Goal: Task Accomplishment & Management: Manage account settings

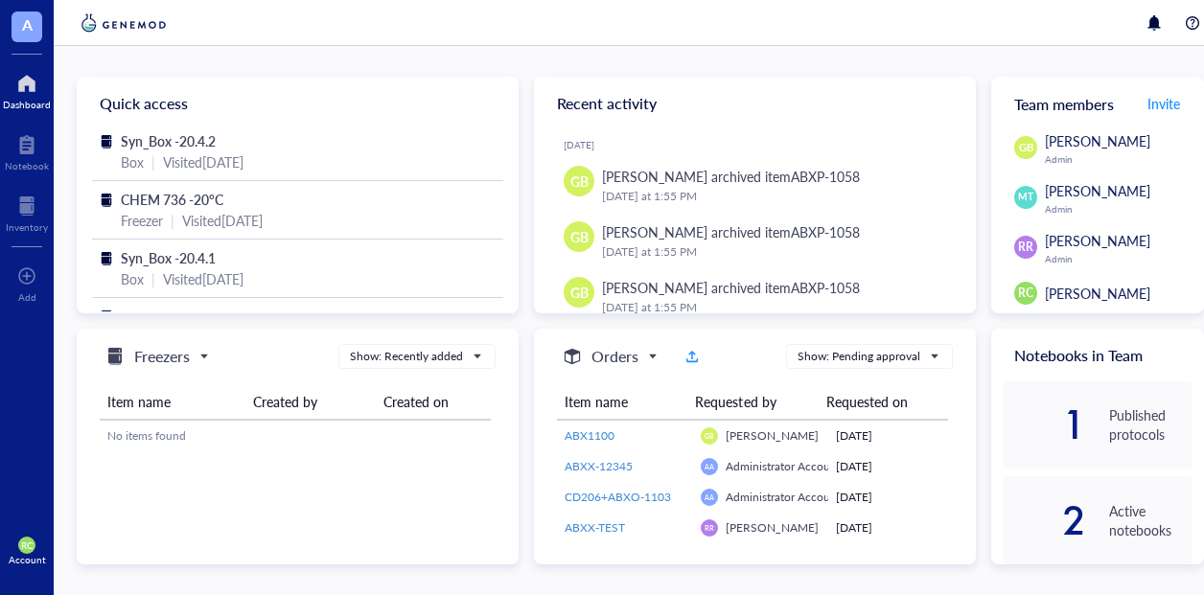
click at [652, 22] on div at bounding box center [640, 23] width 1173 height 46
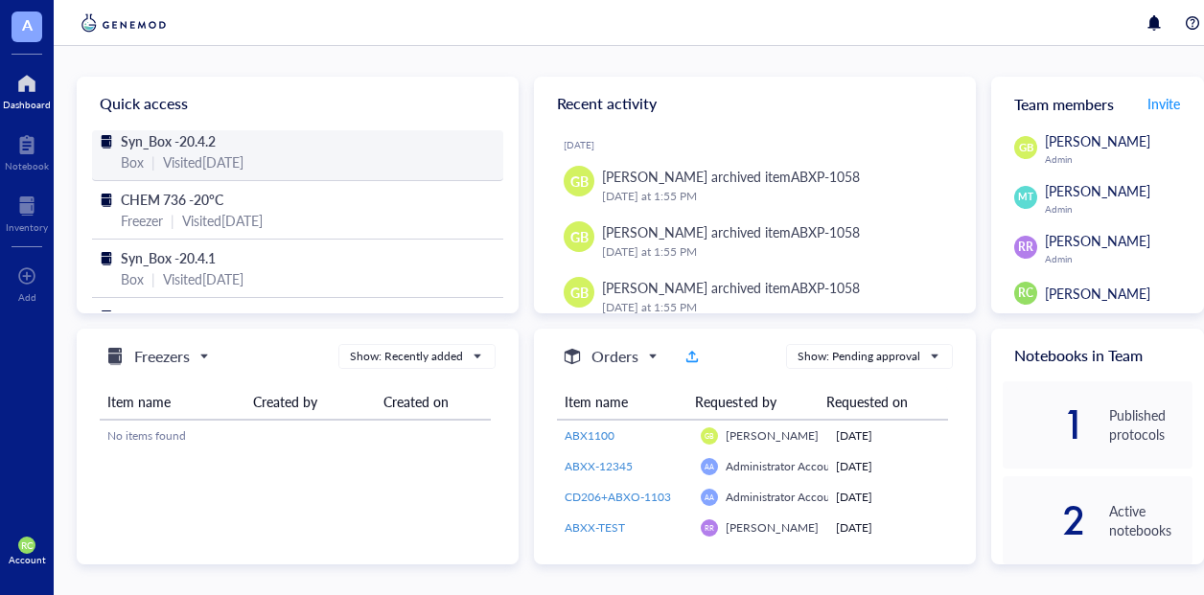
click at [163, 156] on div "Visited 3 months ago" at bounding box center [203, 161] width 80 height 21
click at [176, 144] on span "Syn_Box -20.4.2" at bounding box center [168, 140] width 95 height 19
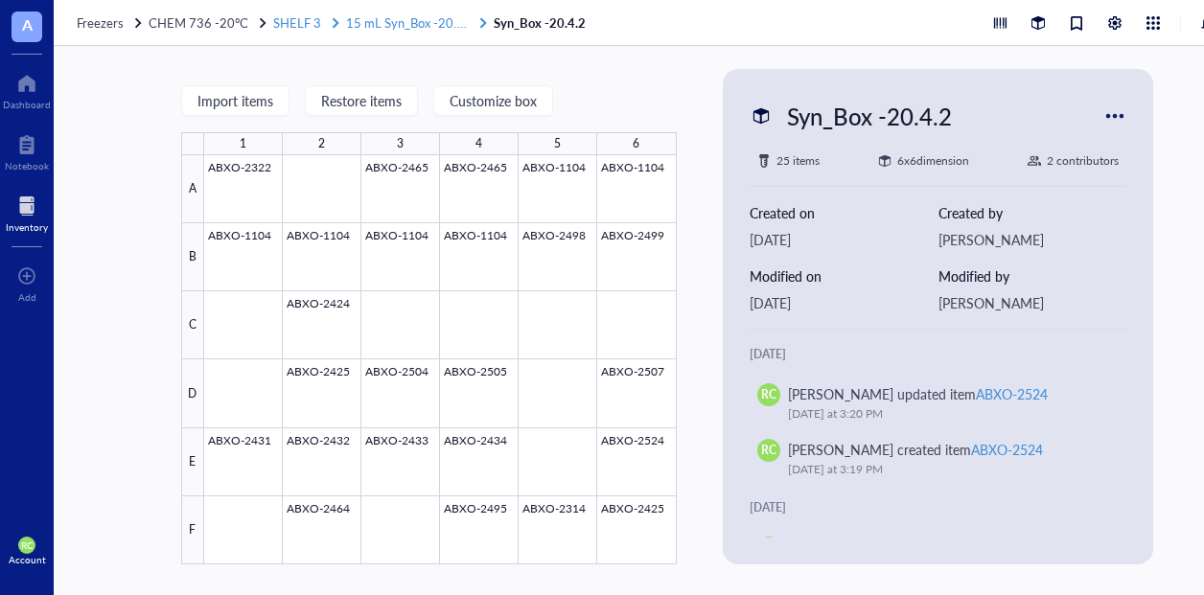
click at [420, 27] on span "15 mL Syn_Box -20.4.1" at bounding box center [410, 22] width 128 height 18
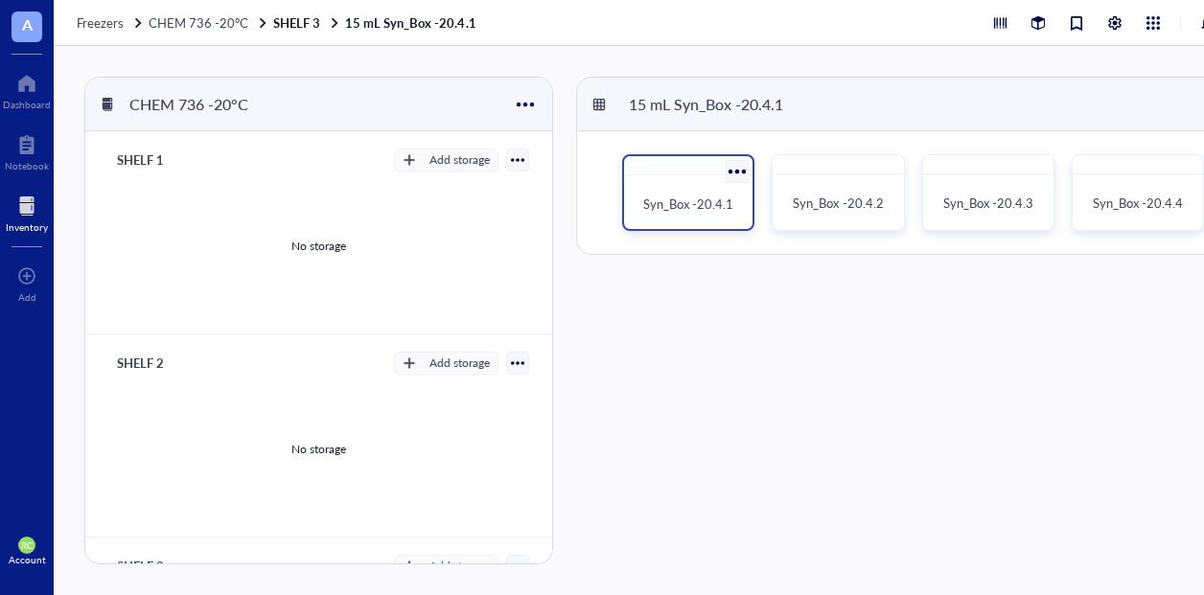
click at [711, 203] on span "Syn_Box -20.4.1" at bounding box center [688, 204] width 90 height 18
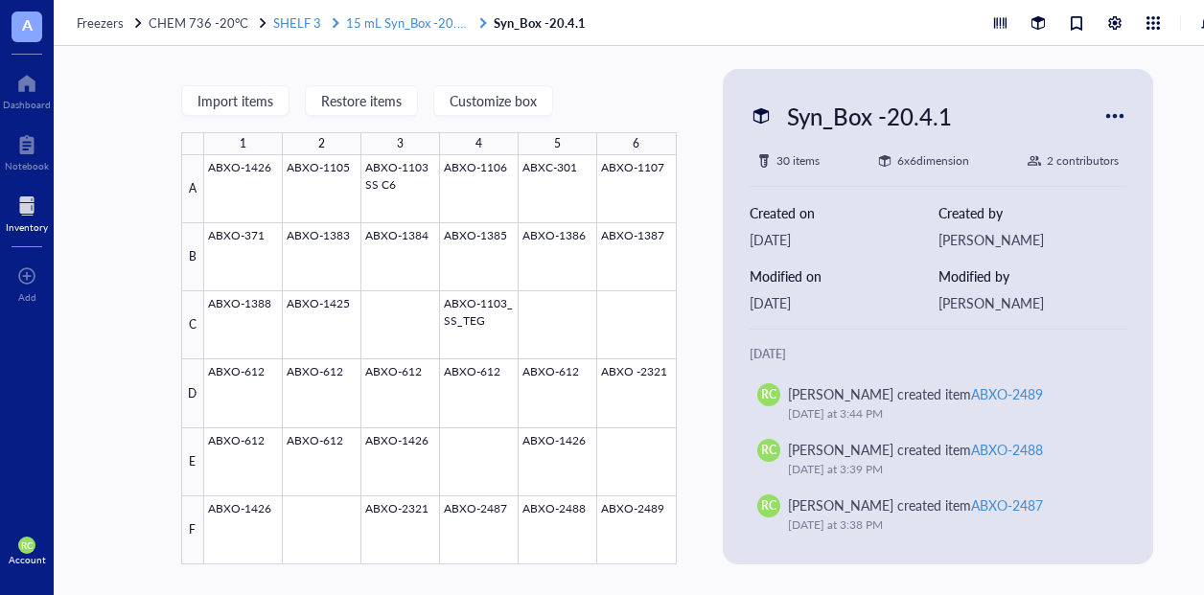
click at [401, 28] on span "15 mL Syn_Box -20.4.1" at bounding box center [410, 22] width 128 height 18
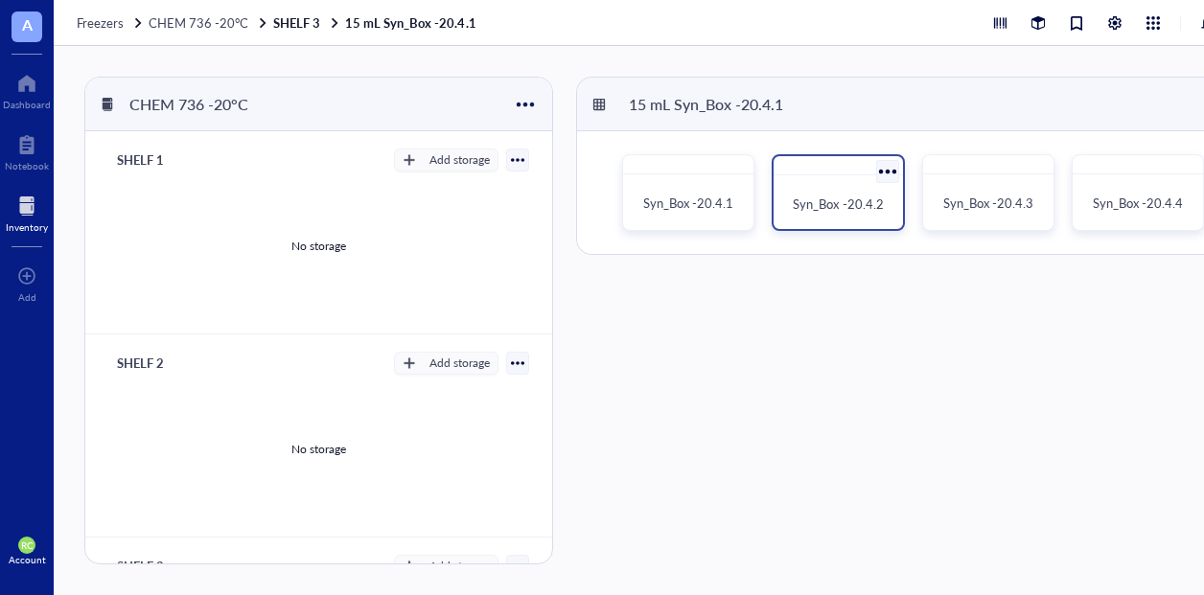
click at [860, 186] on div "Syn_Box -20.4.2" at bounding box center [837, 204] width 113 height 42
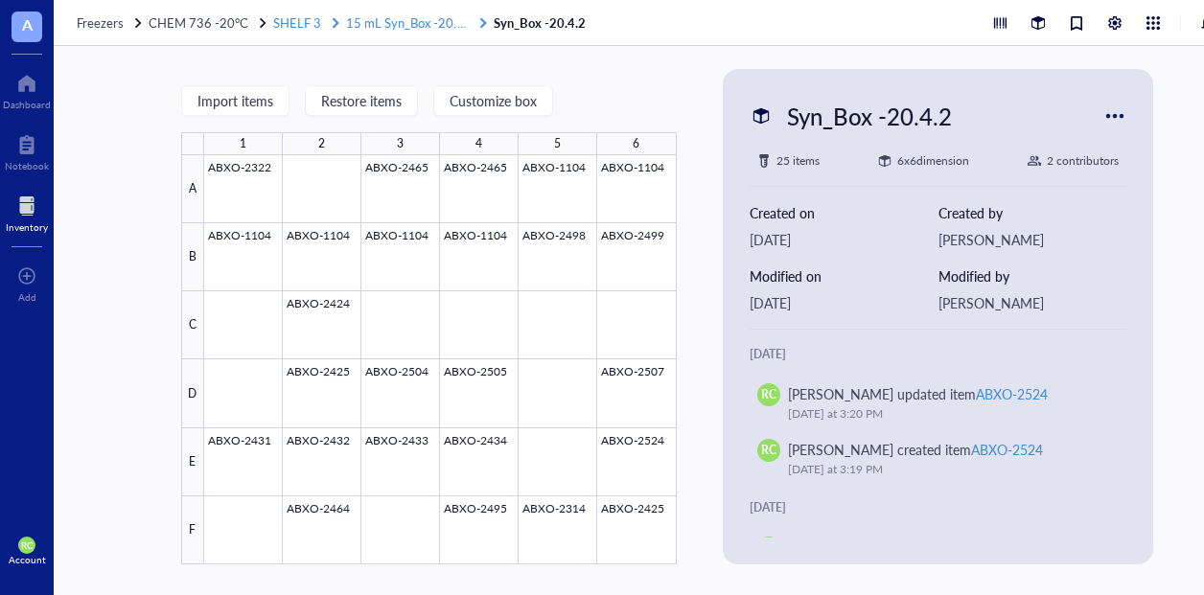
click at [375, 22] on span "15 mL Syn_Box -20.4.1" at bounding box center [410, 22] width 128 height 18
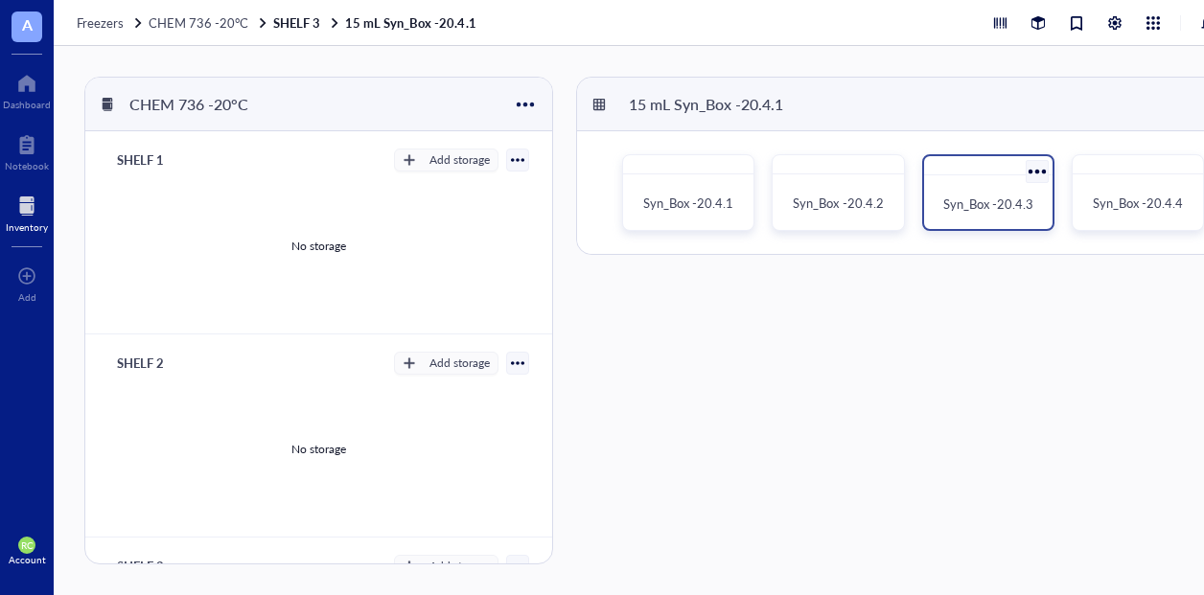
click at [964, 183] on div "Syn_Box -20.4.3" at bounding box center [987, 204] width 113 height 42
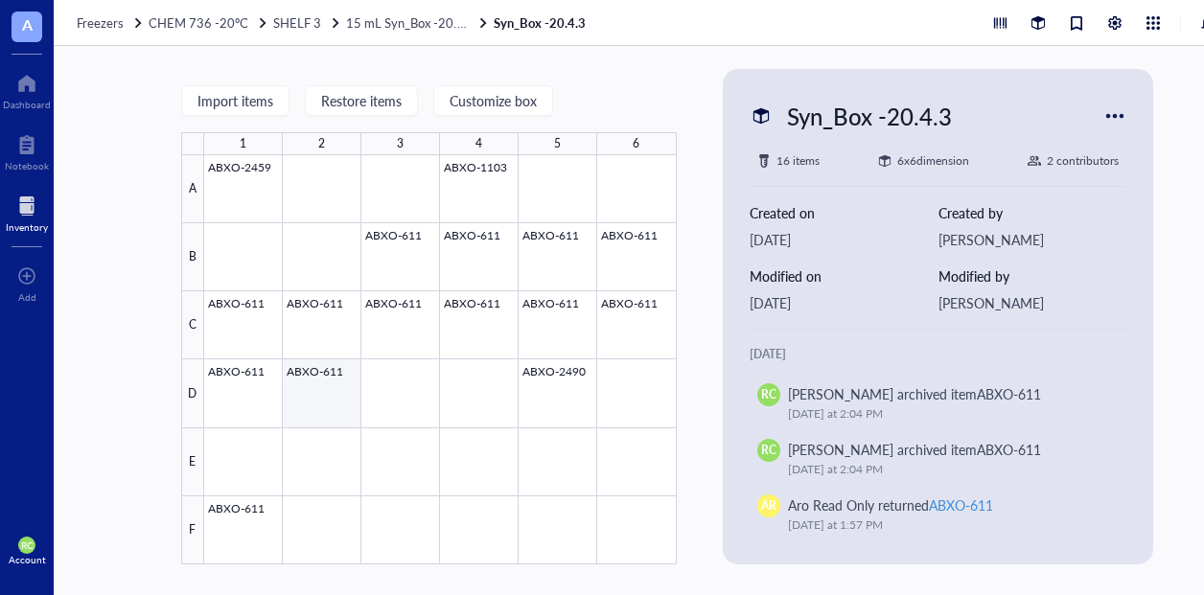
click at [335, 375] on div at bounding box center [440, 359] width 472 height 409
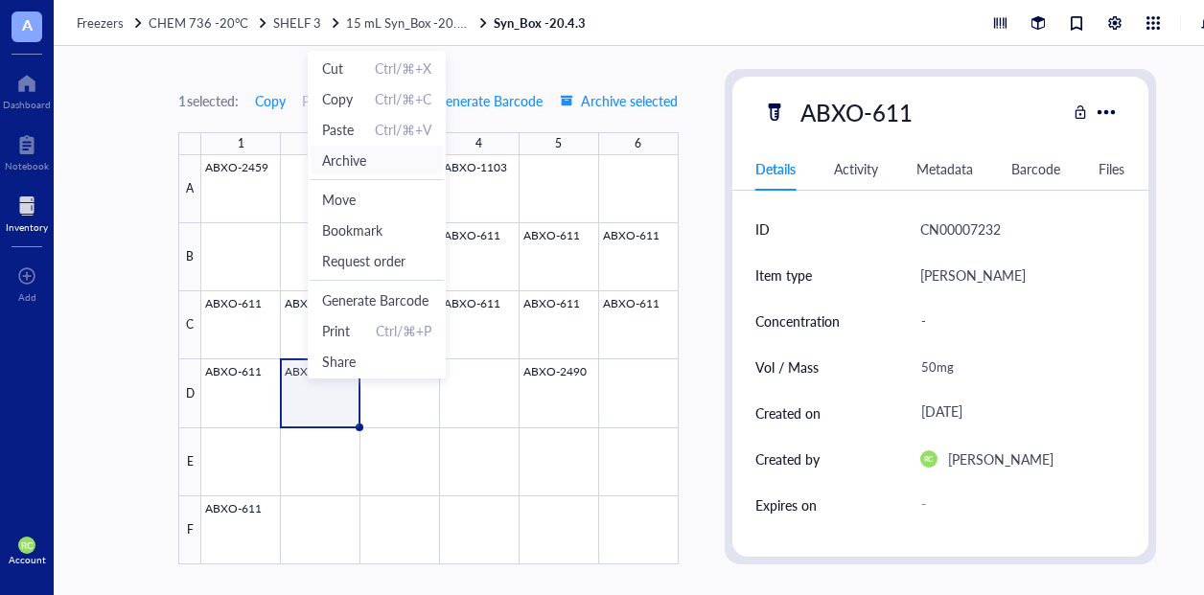
click at [351, 164] on span "Archive" at bounding box center [344, 159] width 44 height 21
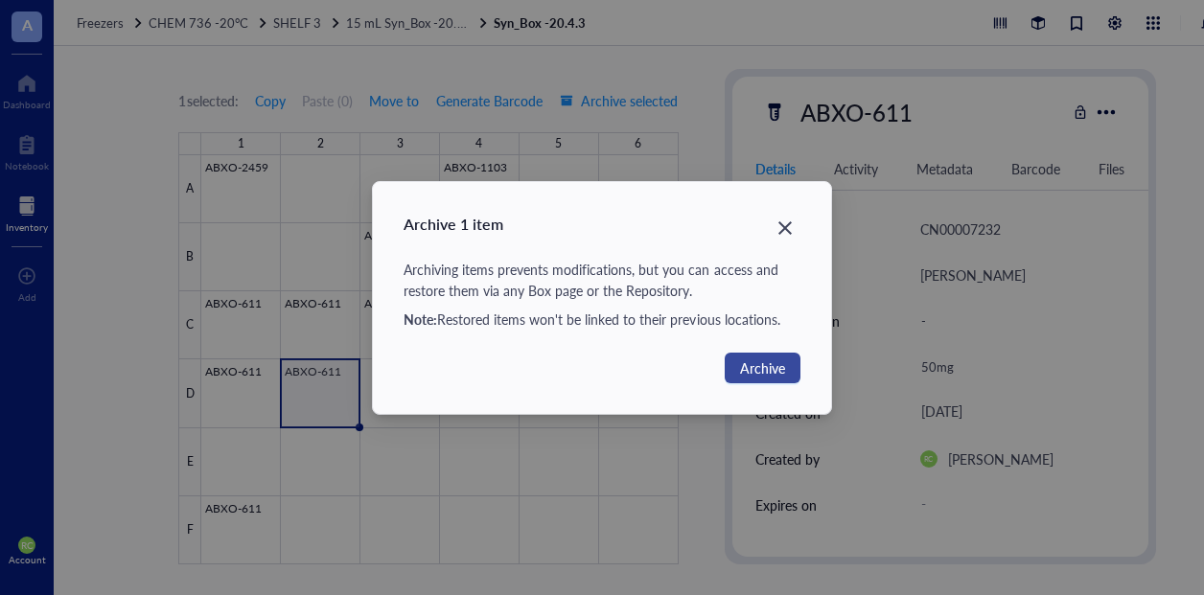
click at [760, 368] on span "Archive" at bounding box center [762, 367] width 45 height 21
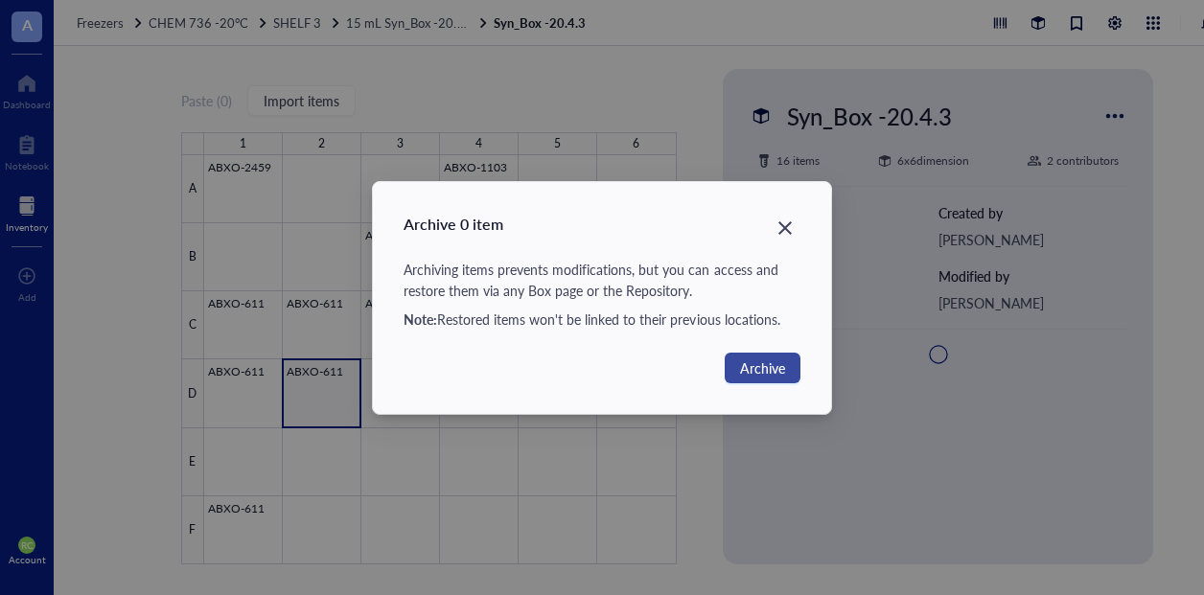
type textarea "Keep everyone on the same page…"
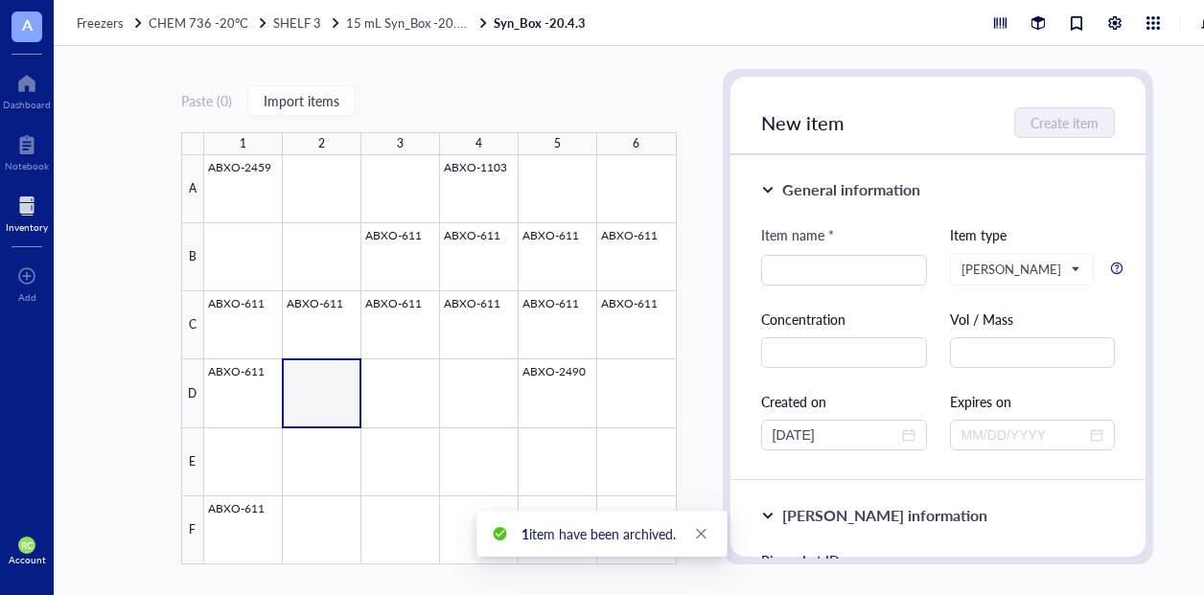
click at [693, 331] on div "Paste ( 0 ) Import items 1 2 3 4 5 6 A B C D E F ABXO-2459 ABXO-1103 ABXO-611 A…" at bounding box center [667, 320] width 1227 height 549
click at [643, 136] on div "6" at bounding box center [636, 143] width 79 height 23
